Goal: Task Accomplishment & Management: Complete application form

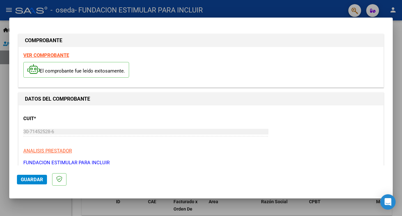
scroll to position [381, 0]
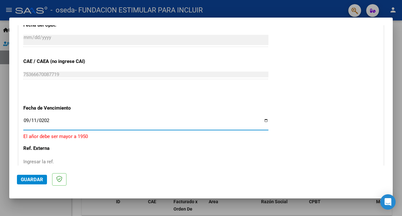
type input "[DATE]"
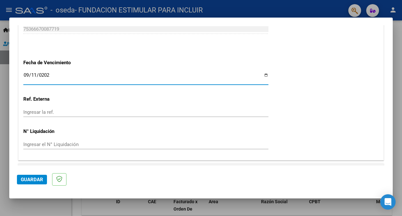
scroll to position [441, 0]
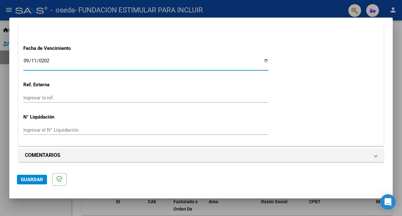
click at [29, 183] on button "Guardar" at bounding box center [32, 180] width 30 height 10
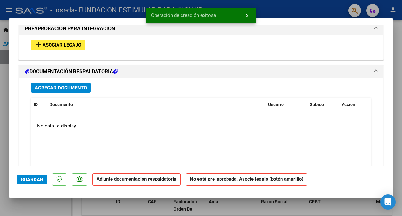
scroll to position [572, 0]
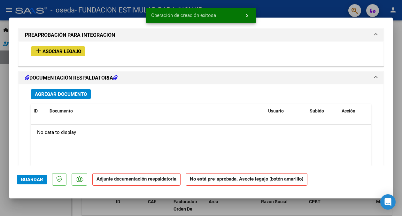
click at [75, 53] on button "add Asociar Legajo" at bounding box center [58, 51] width 54 height 10
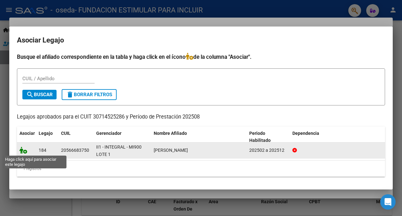
click at [23, 149] on icon at bounding box center [24, 150] width 8 height 7
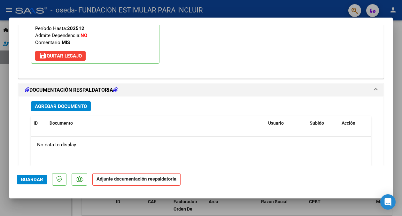
scroll to position [661, 0]
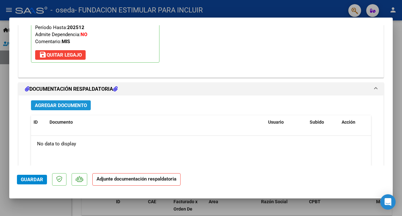
click at [78, 104] on span "Agregar Documento" at bounding box center [61, 106] width 52 height 6
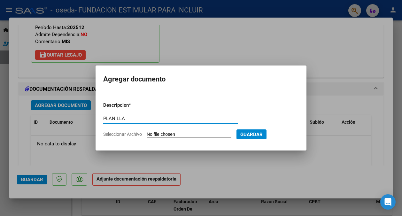
type input "PLANILLA"
click at [167, 135] on input "Seleccionar Archivo" at bounding box center [189, 135] width 85 height 6
type input "C:\fakepath\MOYA PLANI 08.pdf"
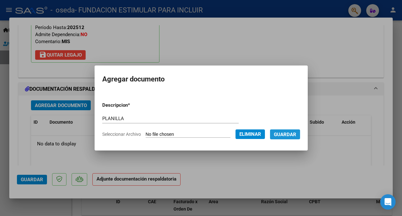
click at [292, 133] on span "Guardar" at bounding box center [285, 135] width 22 height 6
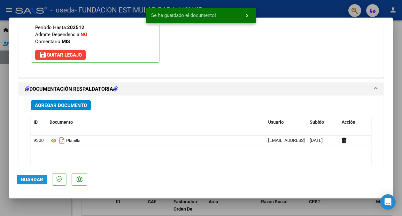
click at [39, 179] on span "Guardar" at bounding box center [32, 180] width 22 height 6
click at [310, 11] on div at bounding box center [201, 108] width 402 height 216
type input "$ 0,00"
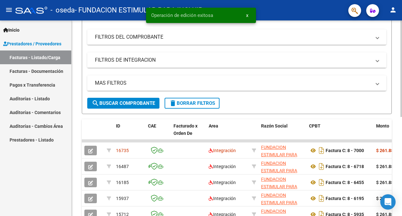
scroll to position [79, 0]
